Goal: Entertainment & Leisure: Consume media (video, audio)

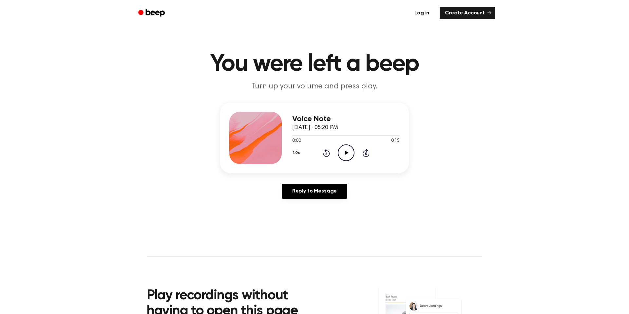
click at [348, 151] on icon "Play Audio" at bounding box center [346, 152] width 17 height 17
click at [350, 150] on icon "Pause Audio" at bounding box center [346, 152] width 17 height 17
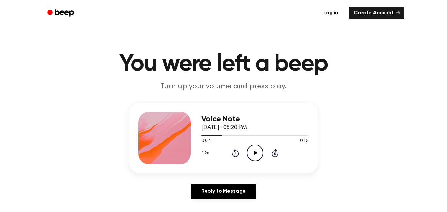
click at [32, 7] on header "Log in Create Account" at bounding box center [223, 13] width 447 height 26
click at [262, 158] on icon "Play Audio" at bounding box center [255, 152] width 17 height 17
click at [255, 155] on icon "Pause Audio" at bounding box center [255, 152] width 17 height 17
click at [234, 156] on icon at bounding box center [235, 153] width 7 height 8
click at [235, 156] on icon at bounding box center [235, 153] width 7 height 8
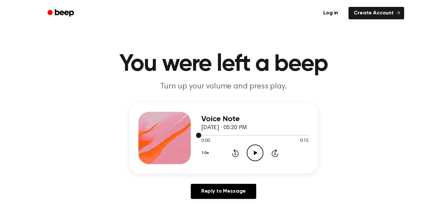
click at [362, 108] on div "Voice Note [DATE] · 05:20 PM 0:00 0:15 Your browser does not support the [objec…" at bounding box center [224, 152] width 432 height 101
click at [256, 156] on icon "Play Audio" at bounding box center [255, 152] width 17 height 17
